Goal: Entertainment & Leisure: Consume media (video, audio)

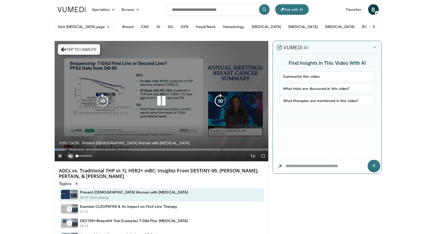
click at [69, 155] on span "Video Player" at bounding box center [70, 156] width 11 height 11
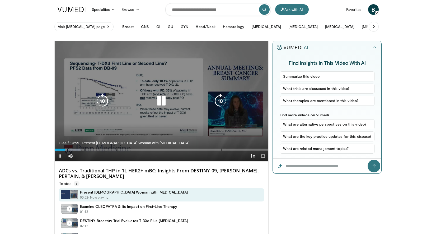
click at [164, 101] on icon "Video Player" at bounding box center [161, 101] width 15 height 15
click at [158, 93] on div "10 seconds Tap to unmute" at bounding box center [162, 101] width 214 height 120
click at [158, 98] on icon "Video Player" at bounding box center [161, 101] width 15 height 15
